Goal: Transaction & Acquisition: Subscribe to service/newsletter

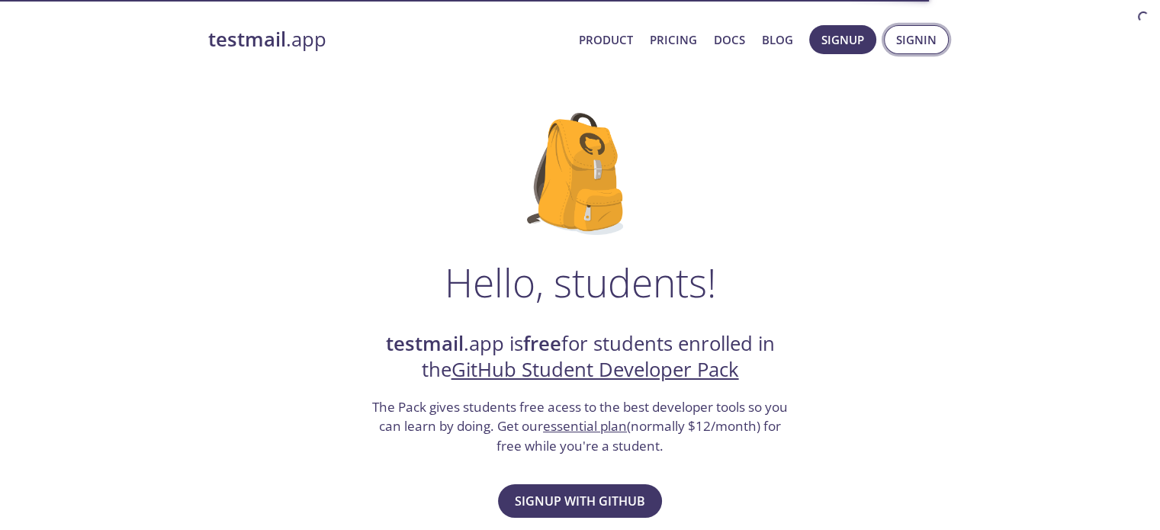
click at [918, 35] on span "Signin" at bounding box center [916, 40] width 40 height 20
click at [537, 499] on span "Signup with GitHub" at bounding box center [580, 500] width 130 height 21
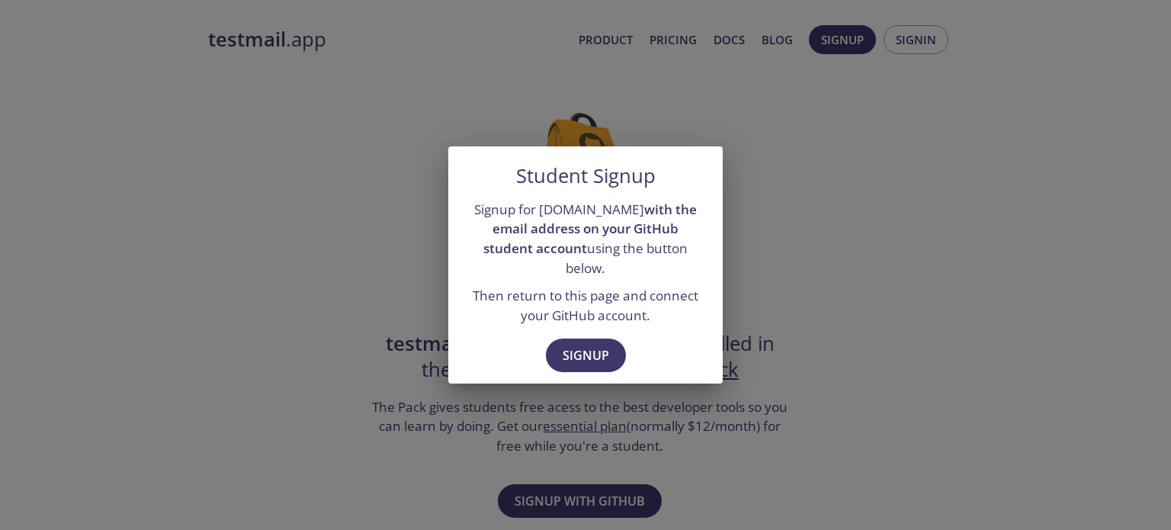
click at [259, 290] on div "Student Signup Signup for [DOMAIN_NAME] with the email address on your GitHub s…" at bounding box center [585, 265] width 1171 height 530
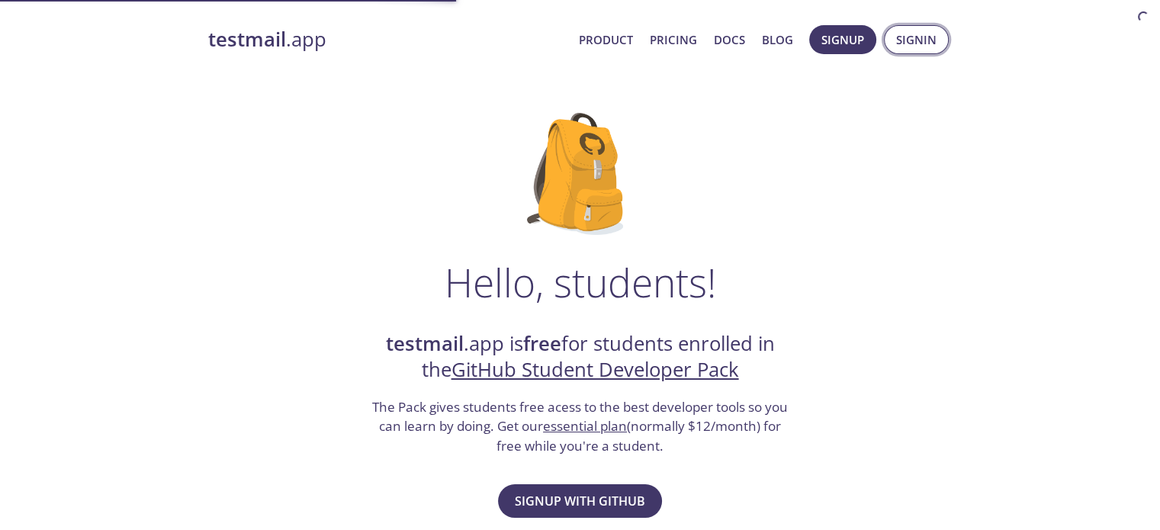
click at [897, 33] on span "Signin" at bounding box center [916, 40] width 40 height 20
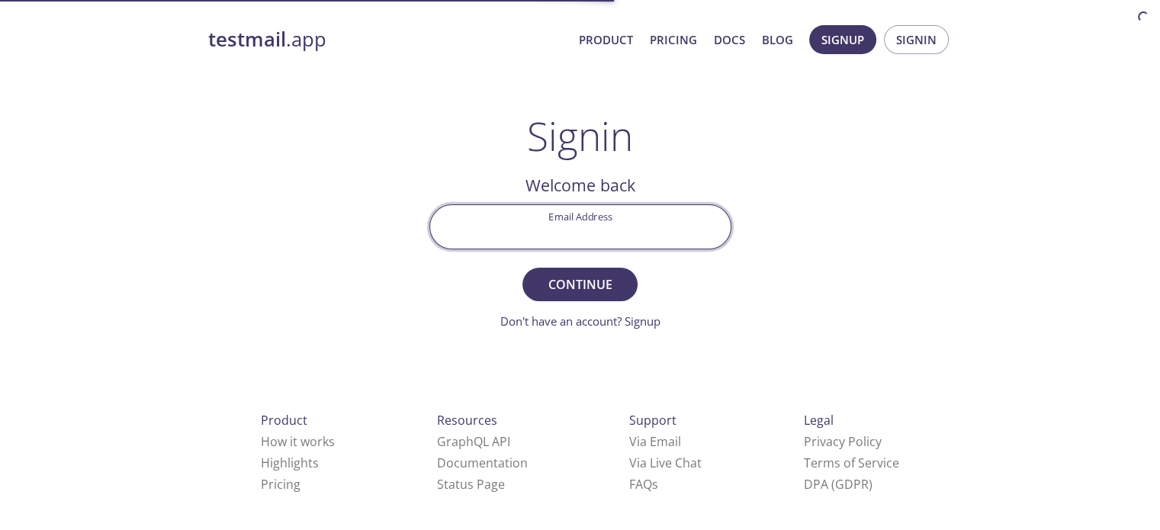
click at [533, 234] on input "Email Address" at bounding box center [580, 226] width 300 height 43
type input "[EMAIL_ADDRESS][DOMAIN_NAME]"
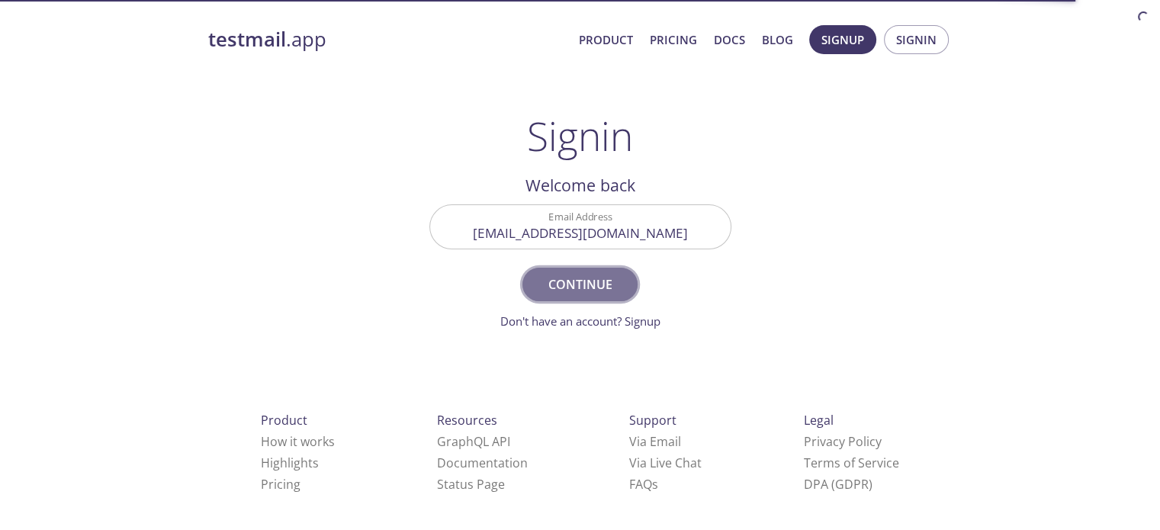
click at [544, 285] on span "Continue" at bounding box center [579, 284] width 81 height 21
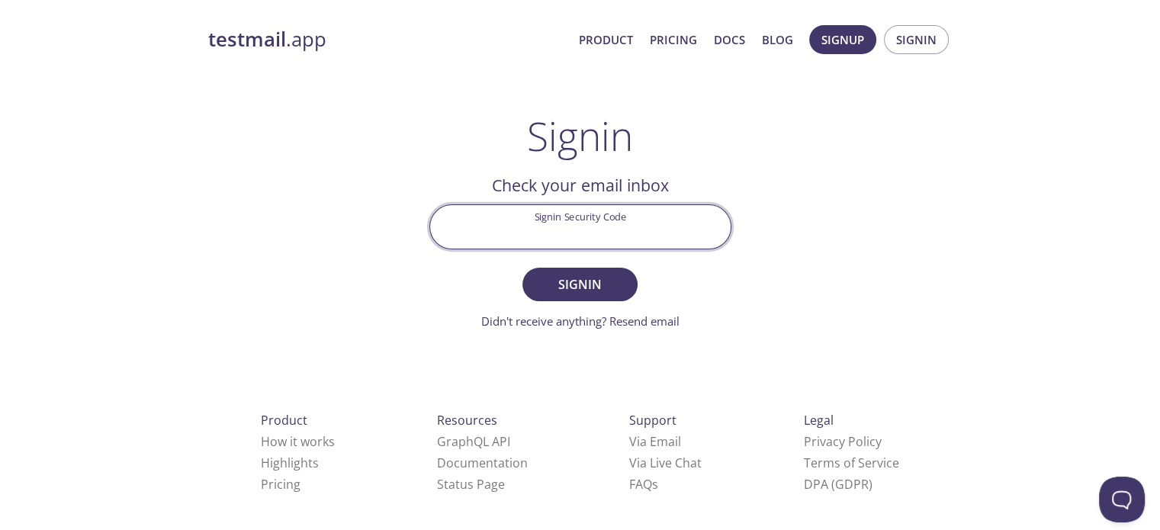
click at [543, 232] on input "Signin Security Code" at bounding box center [580, 226] width 300 height 43
type input "NFWYCRW"
click at [554, 285] on span "Signin" at bounding box center [579, 284] width 81 height 21
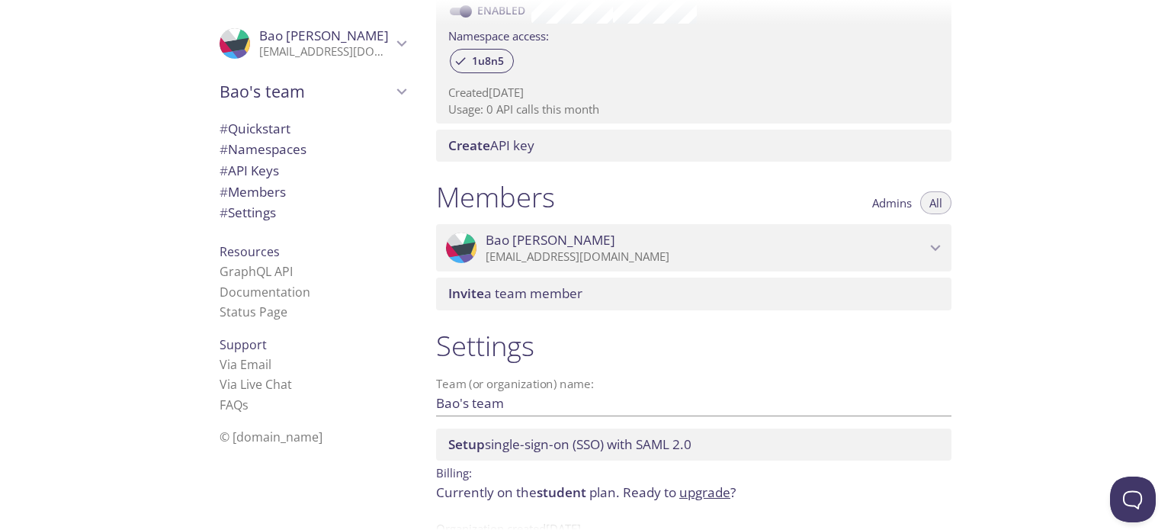
scroll to position [554, 0]
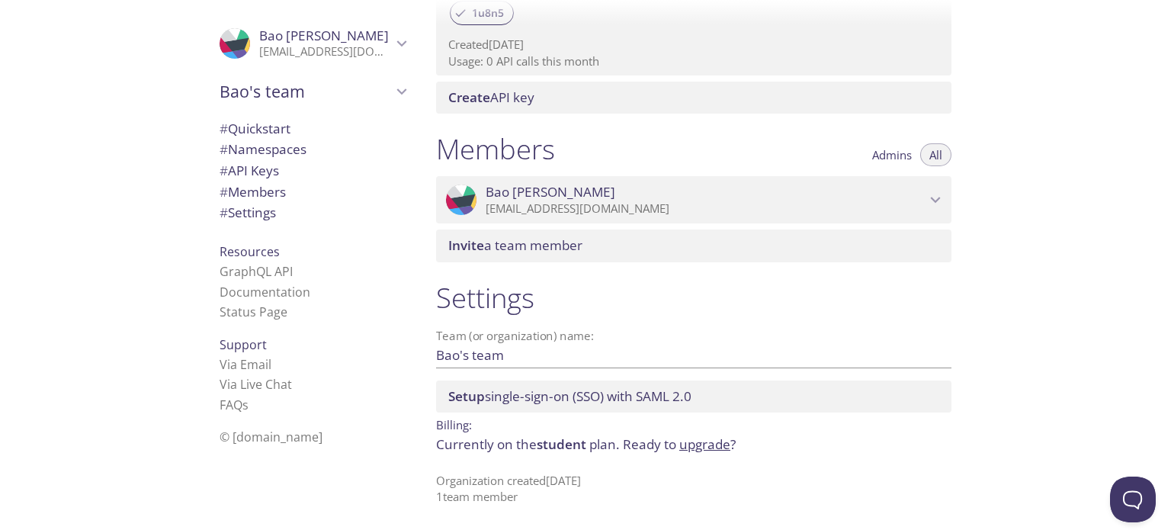
click at [234, 166] on span "# API Keys" at bounding box center [249, 171] width 59 height 18
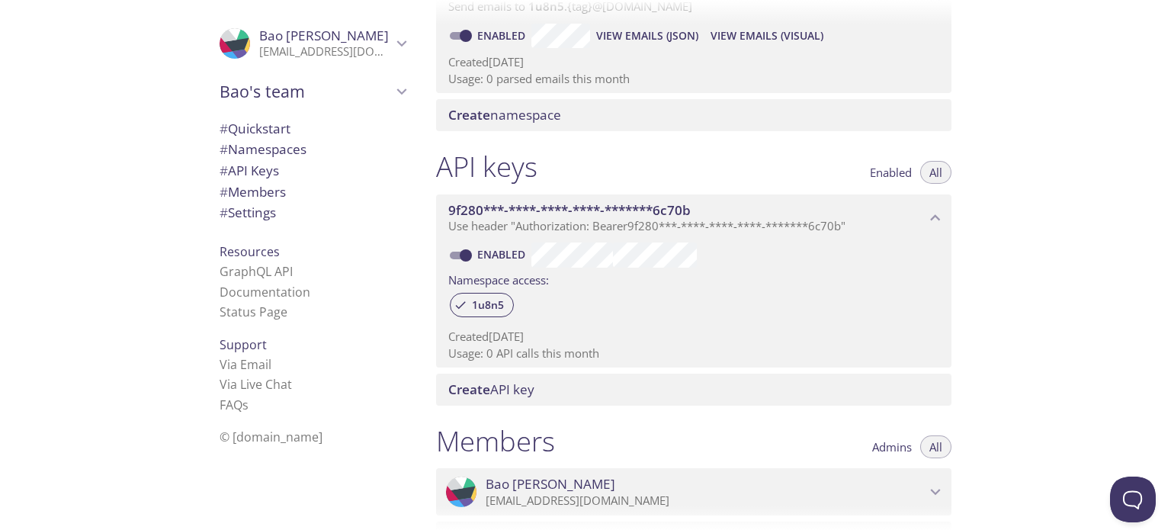
scroll to position [259, 0]
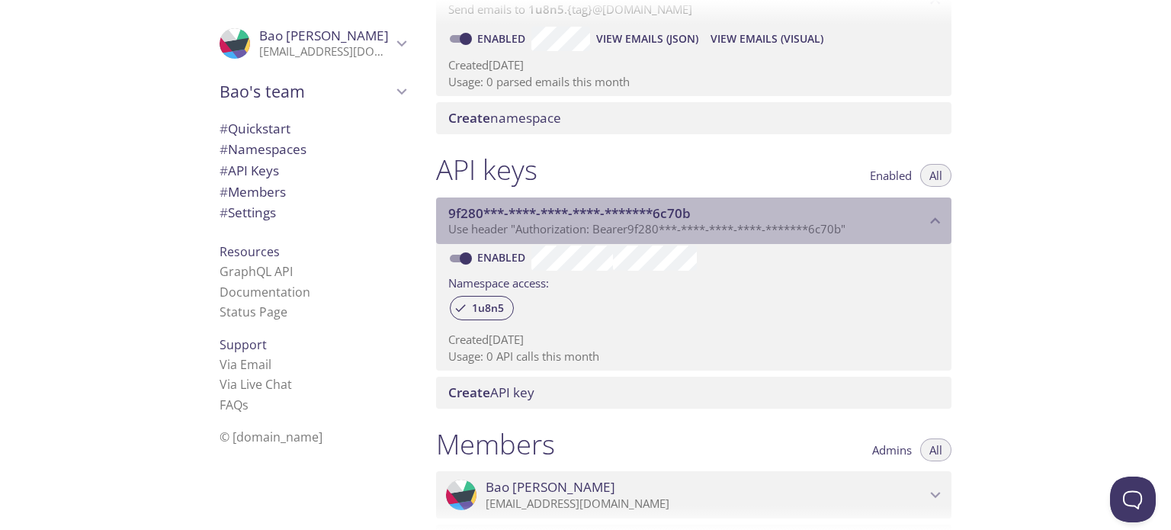
click at [937, 219] on icon "9f280***-****-****-****-*******6c70b API key" at bounding box center [936, 221] width 20 height 20
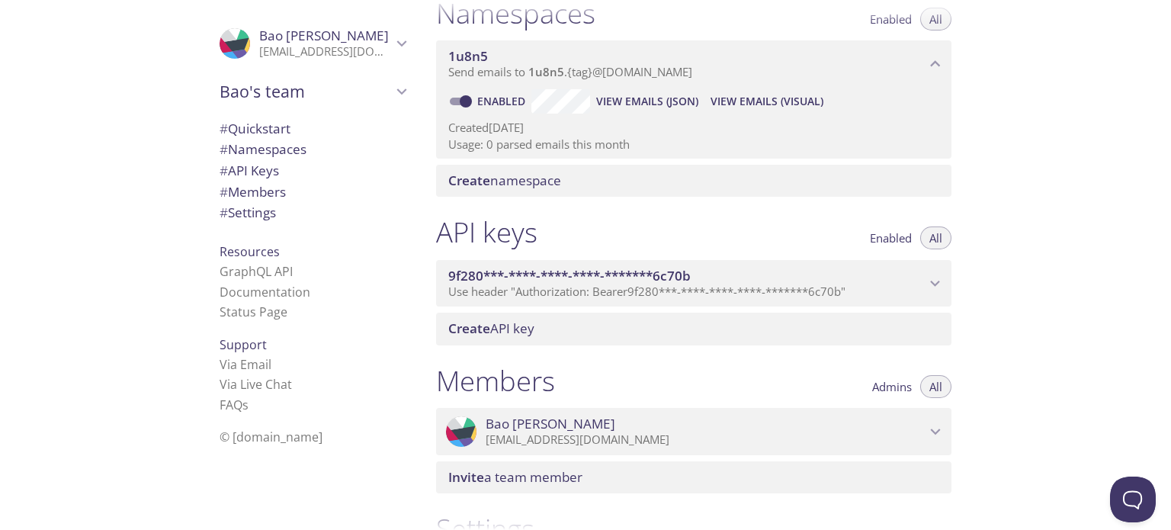
scroll to position [107, 0]
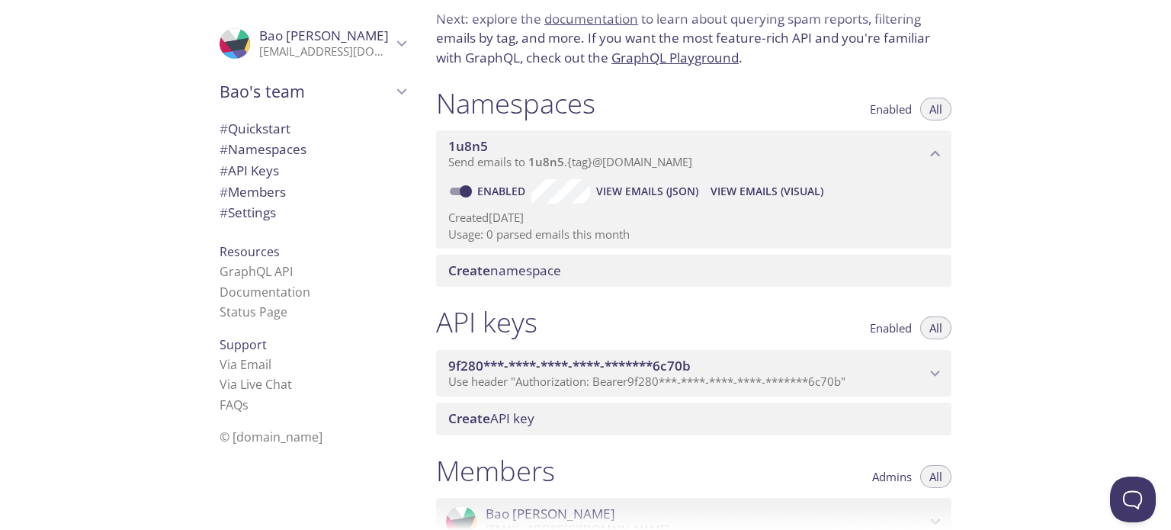
click at [628, 194] on span "View Emails (JSON)" at bounding box center [647, 191] width 102 height 18
click at [682, 362] on span "9f280***-****-****-****-*******6c70b" at bounding box center [569, 366] width 242 height 18
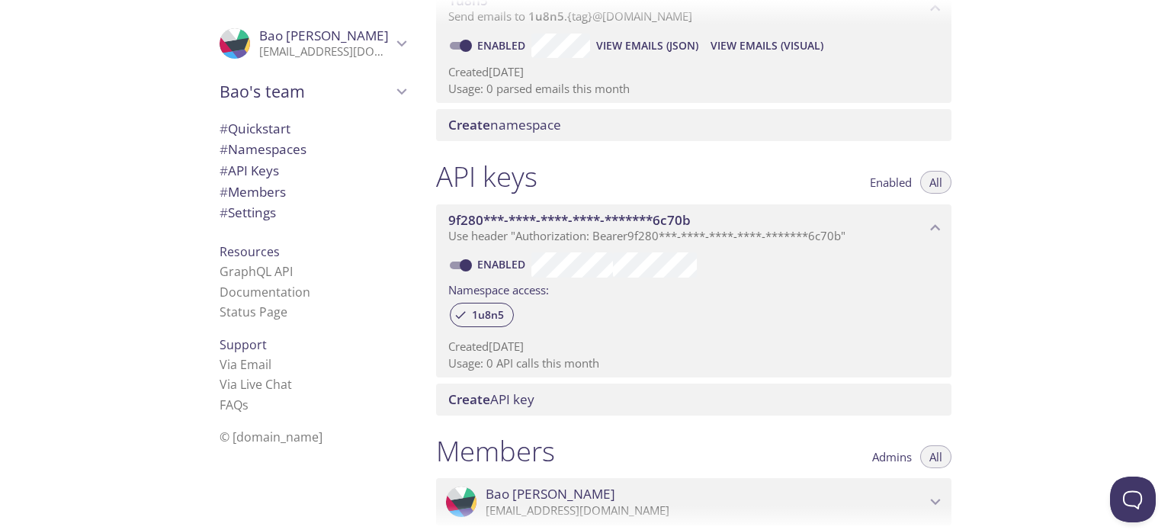
scroll to position [259, 0]
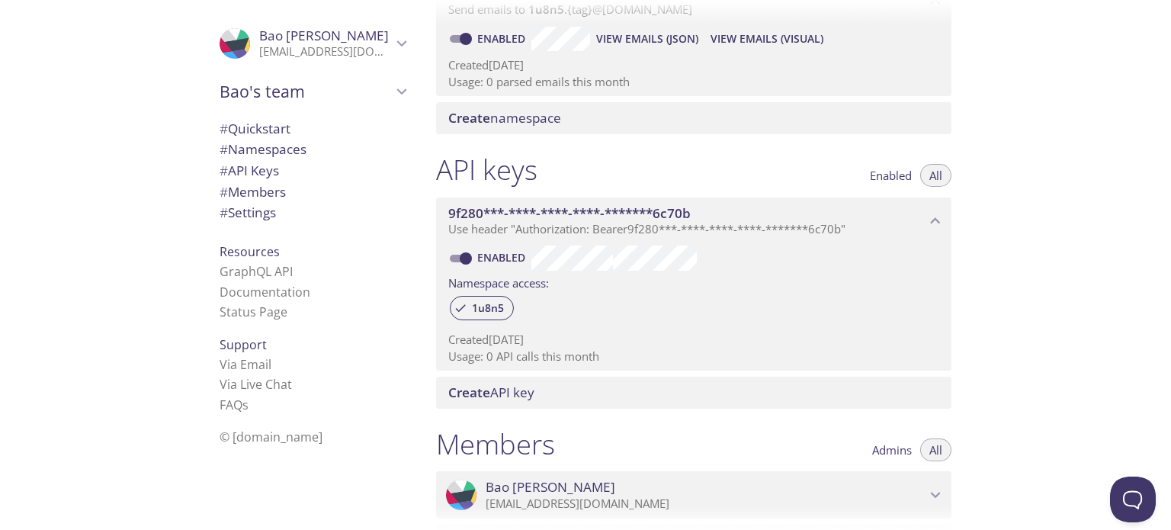
click at [823, 219] on span "9f280***-****-****-****-*******6c70b" at bounding box center [686, 213] width 477 height 17
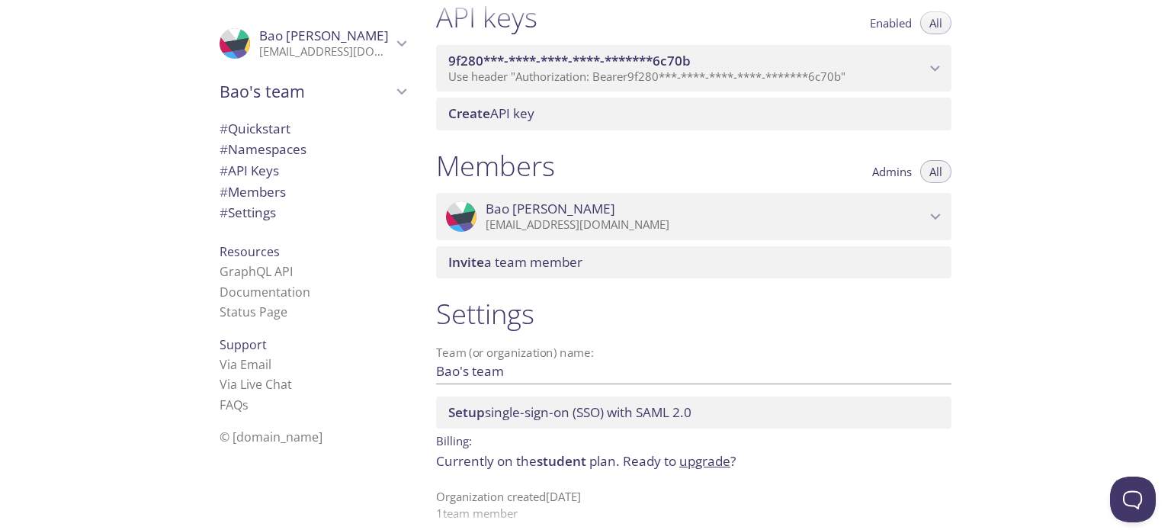
scroll to position [427, 0]
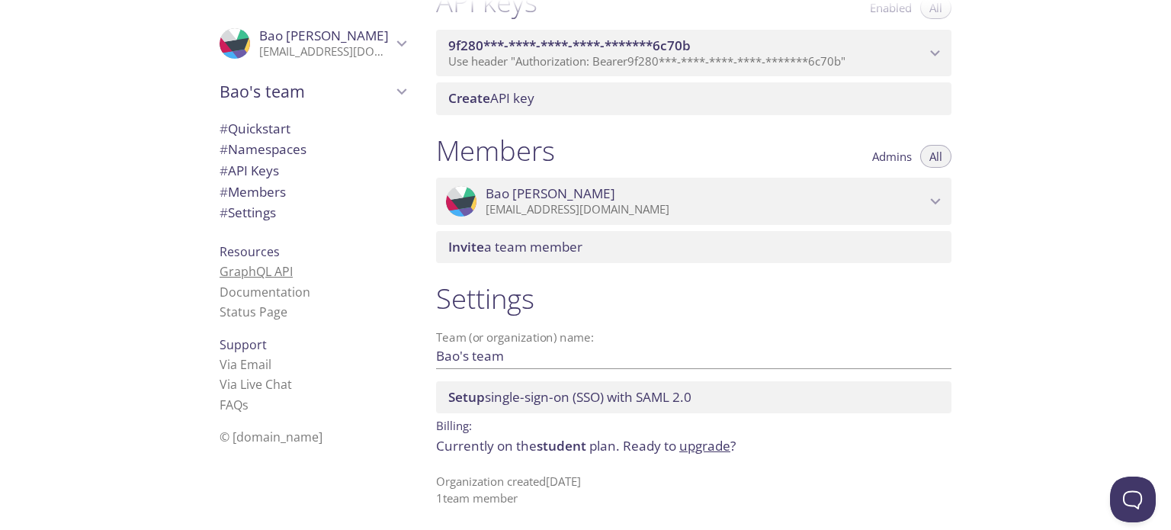
click at [241, 274] on link "GraphQL API" at bounding box center [256, 271] width 73 height 17
click at [240, 286] on link "Documentation" at bounding box center [265, 292] width 91 height 17
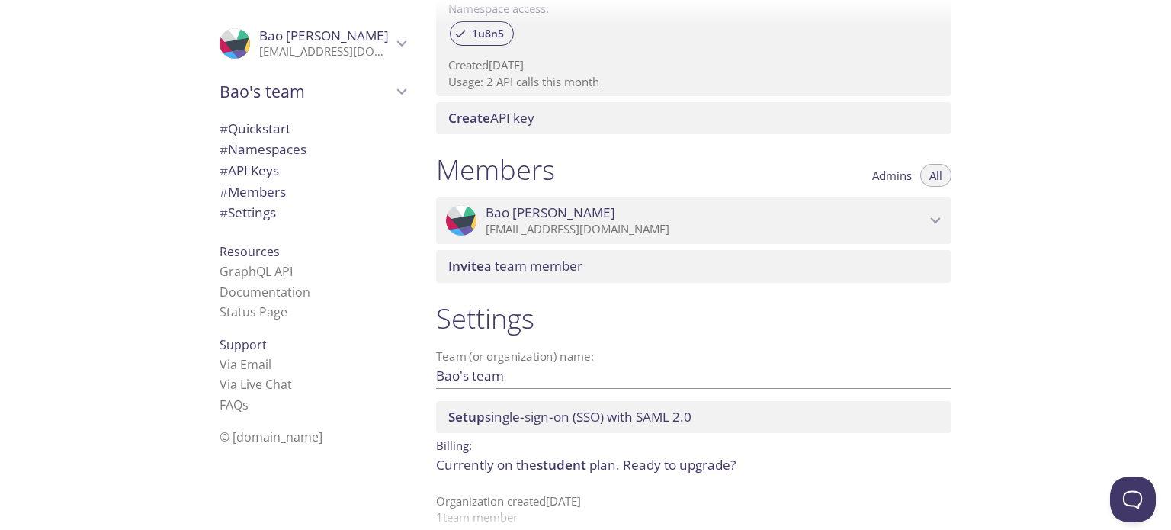
scroll to position [554, 0]
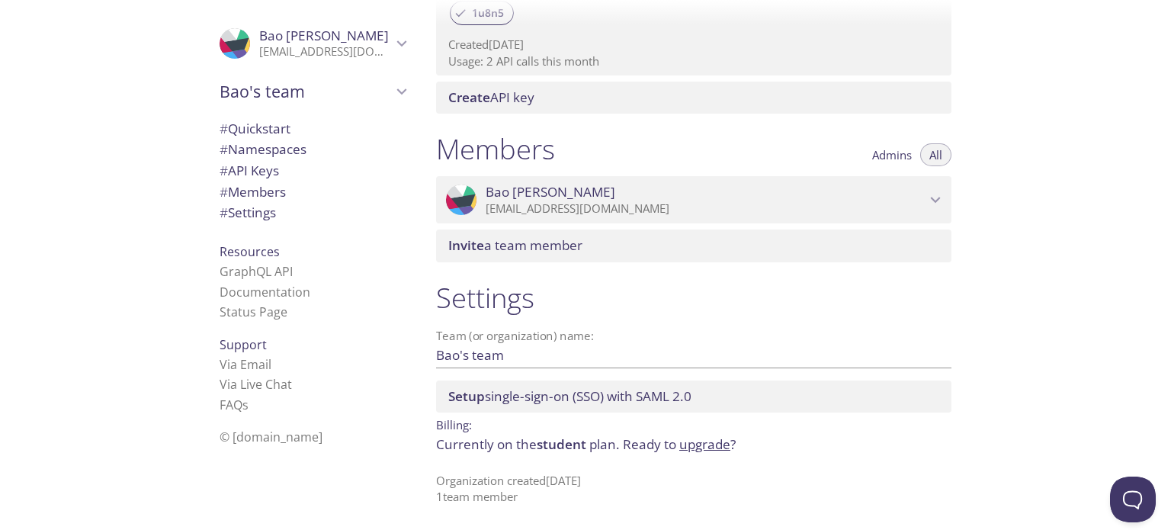
click at [887, 155] on span "Admins" at bounding box center [892, 155] width 40 height 0
click at [932, 155] on span "All" at bounding box center [935, 155] width 13 height 0
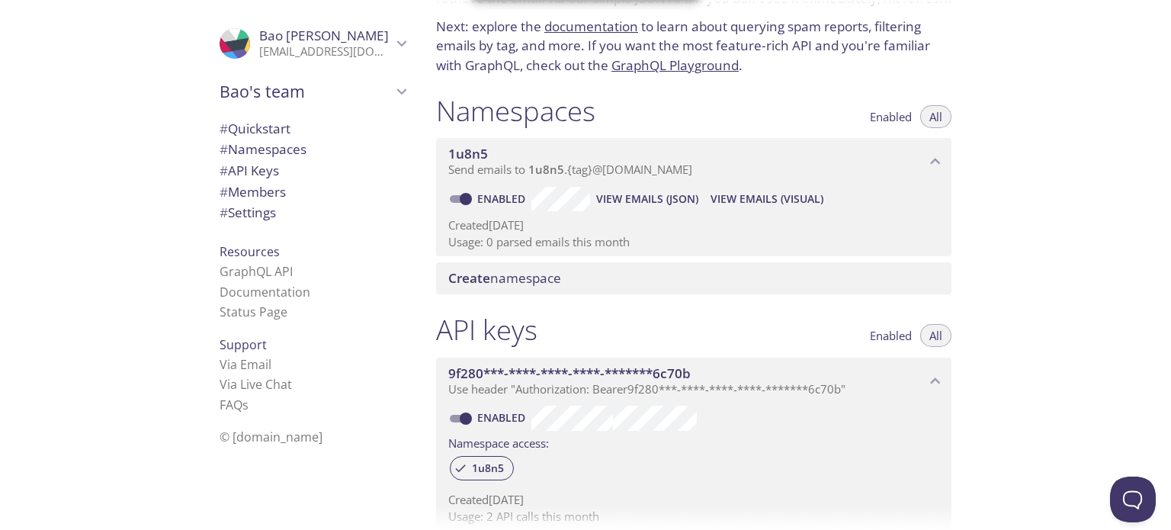
scroll to position [97, 0]
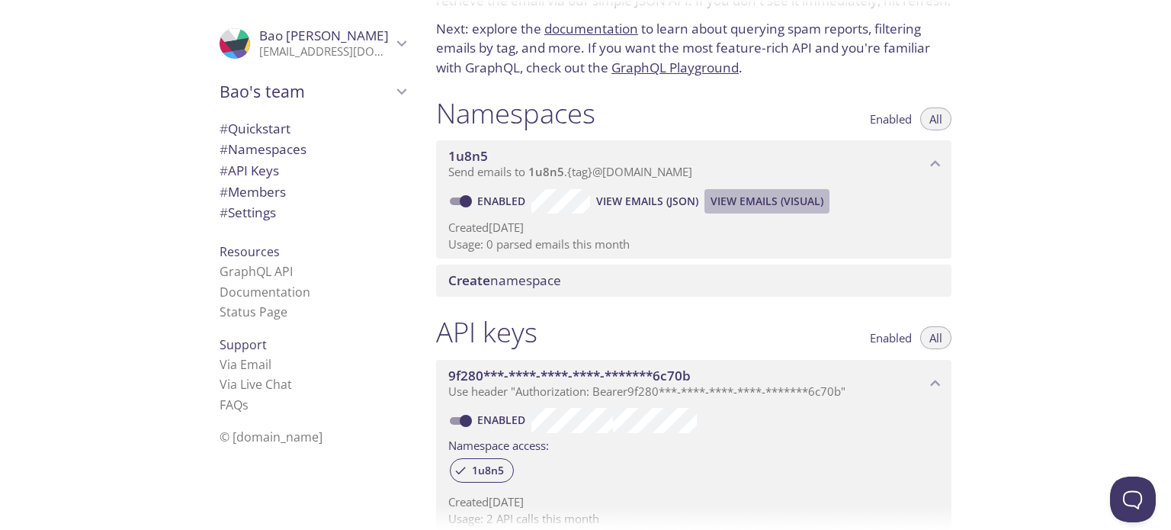
click at [747, 201] on span "View Emails (Visual)" at bounding box center [767, 201] width 113 height 18
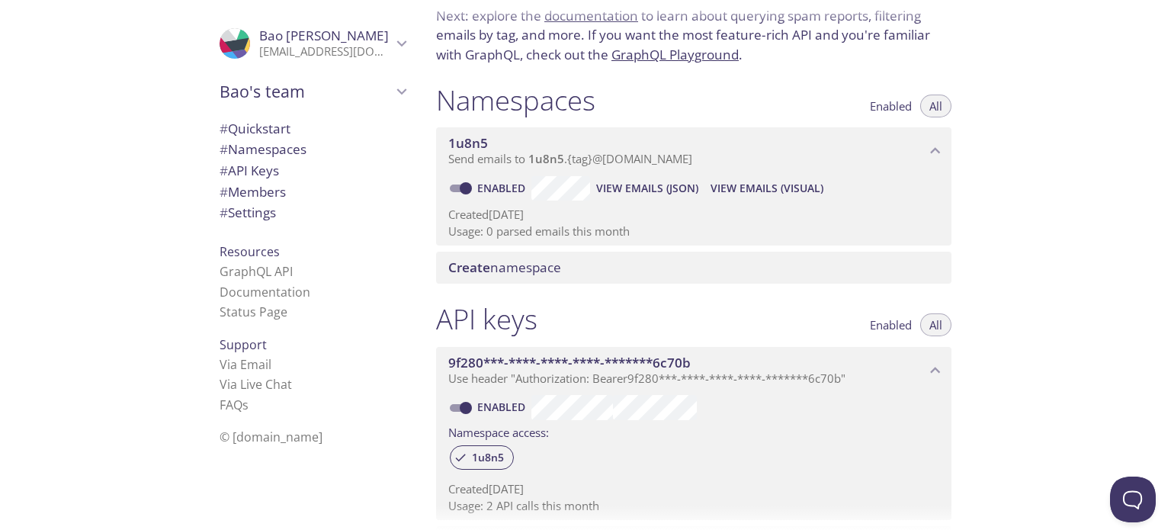
scroll to position [107, 0]
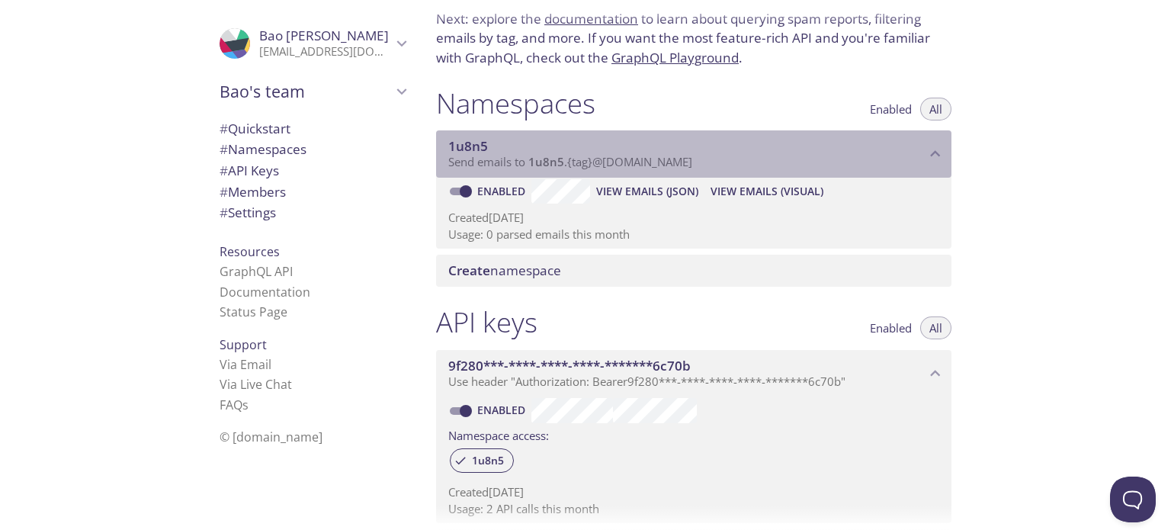
drag, startPoint x: 703, startPoint y: 156, endPoint x: 576, endPoint y: 161, distance: 127.4
click at [576, 161] on p "Send emails to 1u8n5 . {tag} @[DOMAIN_NAME]" at bounding box center [686, 162] width 477 height 15
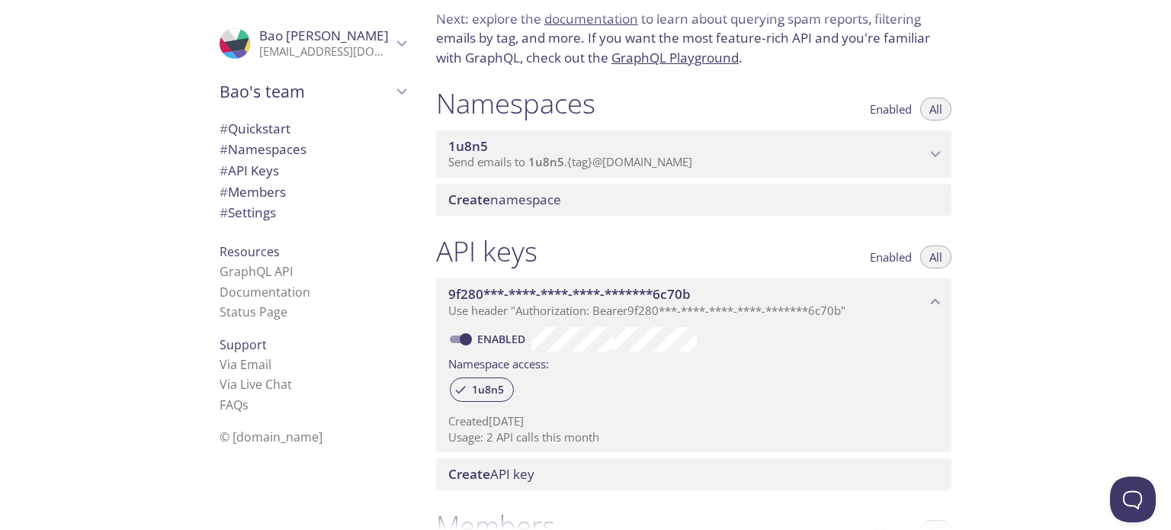
click at [547, 152] on span "1u8n5" at bounding box center [686, 146] width 477 height 17
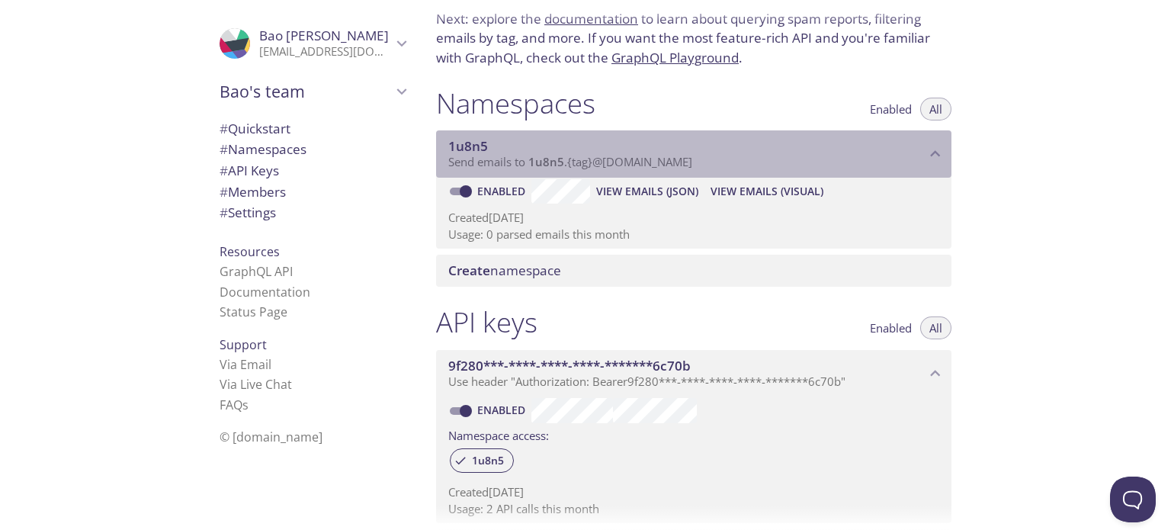
click at [550, 160] on span "1u8n5" at bounding box center [546, 161] width 36 height 15
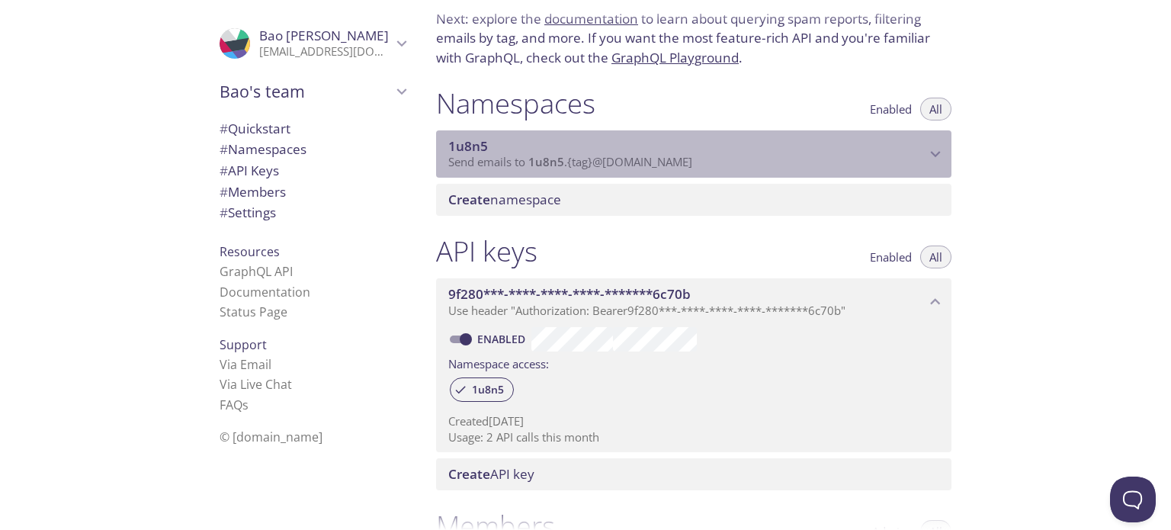
click at [550, 160] on span "1u8n5" at bounding box center [546, 161] width 36 height 15
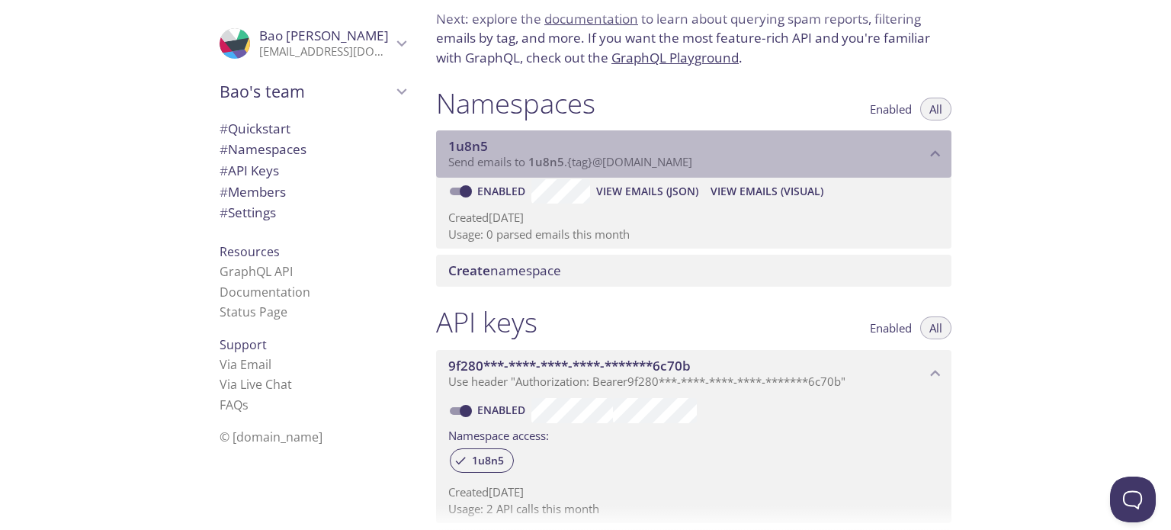
drag, startPoint x: 450, startPoint y: 147, endPoint x: 716, endPoint y: 146, distance: 266.1
click at [715, 146] on span "1u8n5" at bounding box center [686, 146] width 477 height 17
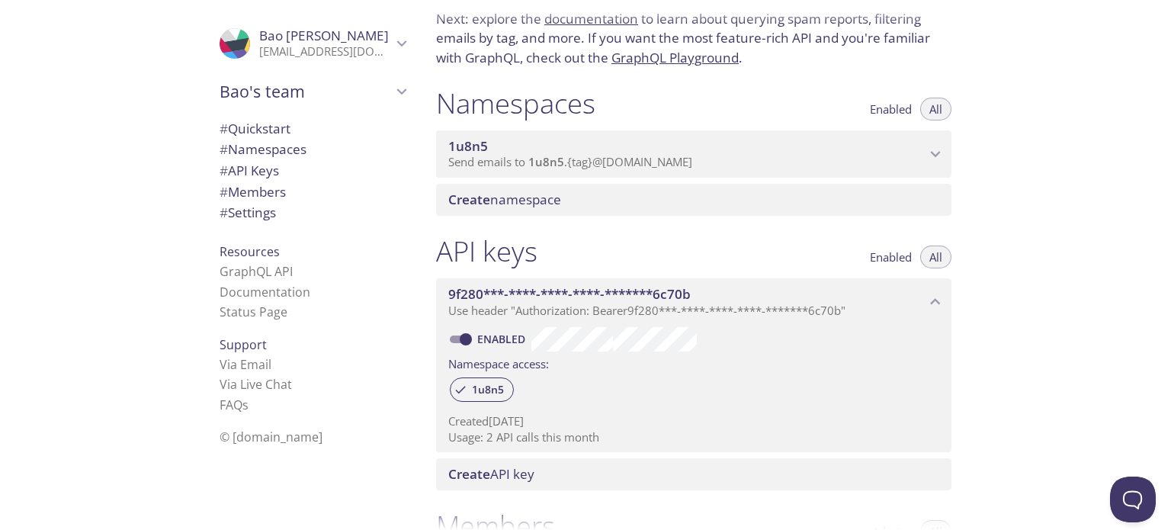
click at [552, 169] on span "1u8n5" at bounding box center [546, 161] width 36 height 15
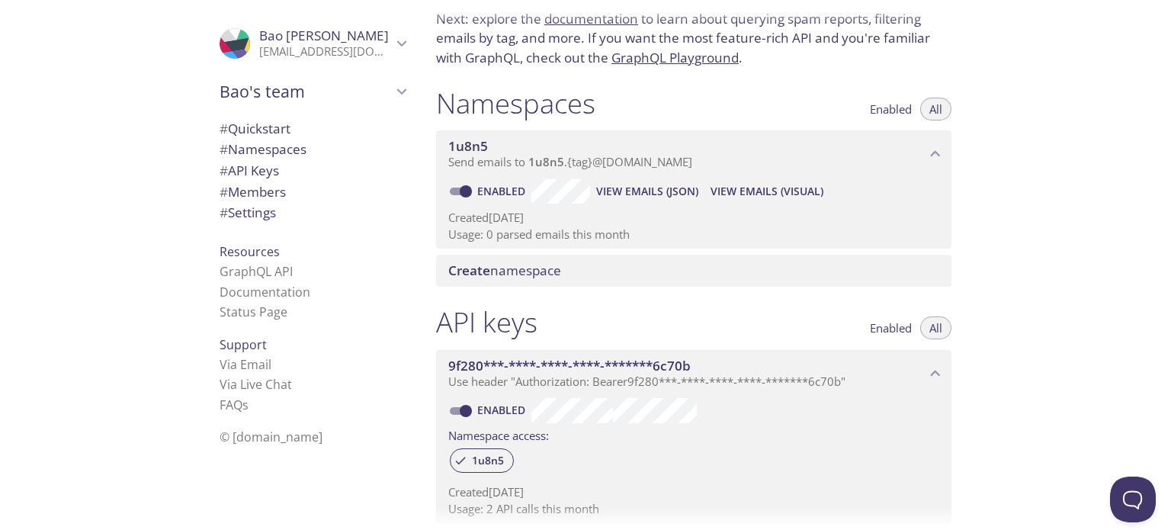
drag, startPoint x: 393, startPoint y: 167, endPoint x: 563, endPoint y: 143, distance: 171.7
click at [581, 156] on div ".cls-1 { fill: #6d5ca8; } .cls-2 { fill: #3fc191; } .cls-3 { fill: #3b4752; } .…" at bounding box center [585, 265] width 1171 height 530
drag, startPoint x: 427, startPoint y: 146, endPoint x: 576, endPoint y: 149, distance: 149.5
click at [576, 149] on div "Namespaces Enabled All 1u8n5 Send emails to 1u8n5 . {tag} @[DOMAIN_NAME] Enable…" at bounding box center [694, 187] width 540 height 220
click at [745, 188] on span "View Emails (Visual)" at bounding box center [767, 191] width 113 height 18
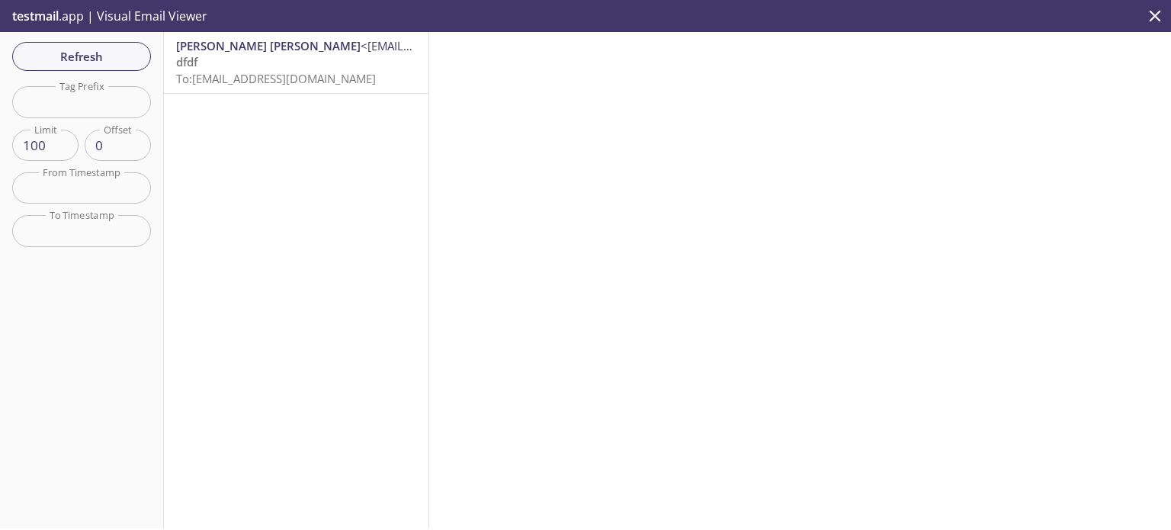
click at [348, 63] on p "dfdf To: [EMAIL_ADDRESS][DOMAIN_NAME]" at bounding box center [296, 70] width 240 height 33
